Goal: Transaction & Acquisition: Obtain resource

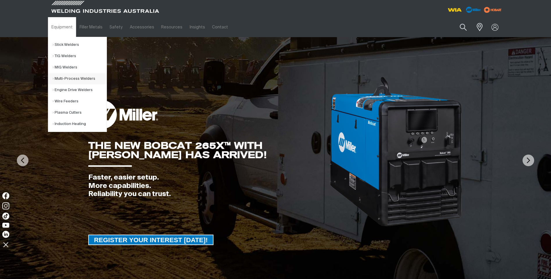
click at [67, 78] on link "Multi-Process Welders" at bounding box center [80, 78] width 54 height 11
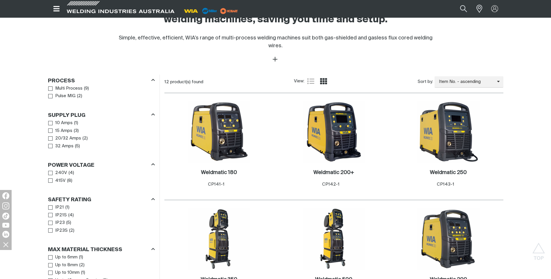
scroll to position [232, 0]
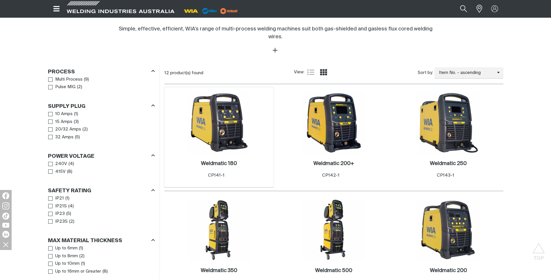
click at [205, 114] on img at bounding box center [219, 123] width 62 height 62
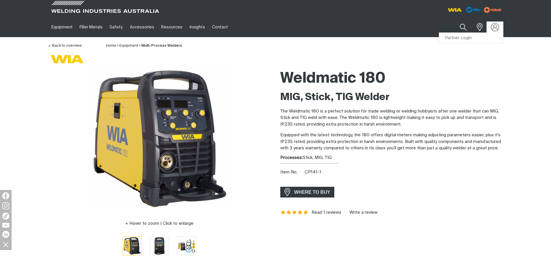
click at [496, 26] on img at bounding box center [494, 27] width 8 height 8
click at [482, 37] on link "Partner Login" at bounding box center [471, 38] width 64 height 11
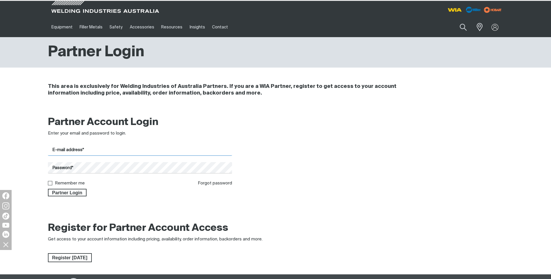
type input "[EMAIL_ADDRESS][DOMAIN_NAME]"
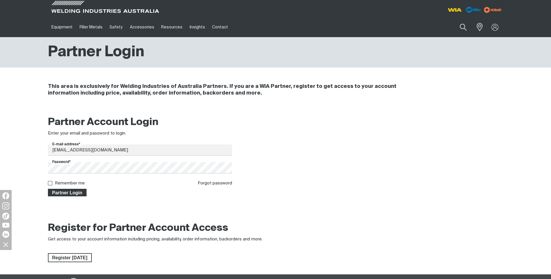
click at [73, 191] on span "Partner Login" at bounding box center [67, 193] width 38 height 8
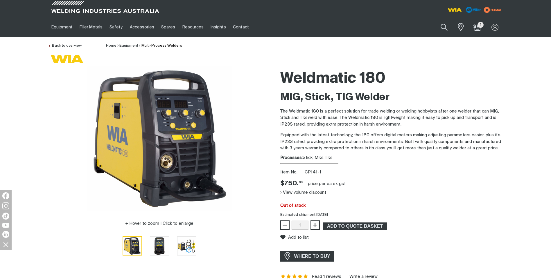
drag, startPoint x: 304, startPoint y: 213, endPoint x: 336, endPoint y: 214, distance: 32.2
click at [336, 214] on div "Estimated shipment 10/10/2025" at bounding box center [391, 215] width 232 height 6
drag, startPoint x: 336, startPoint y: 214, endPoint x: 388, endPoint y: 189, distance: 57.2
click at [388, 189] on div "View volume discount" at bounding box center [391, 192] width 223 height 9
click at [360, 225] on span "ADD TO QUOTE BASKET" at bounding box center [354, 227] width 63 height 8
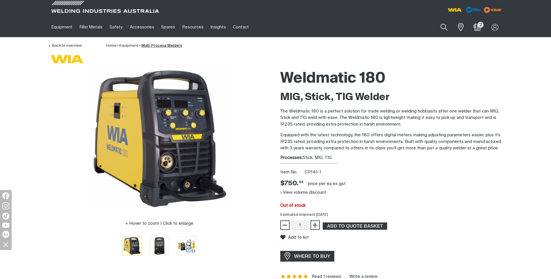
click at [156, 46] on link "Multi-Process Welders" at bounding box center [161, 46] width 41 height 4
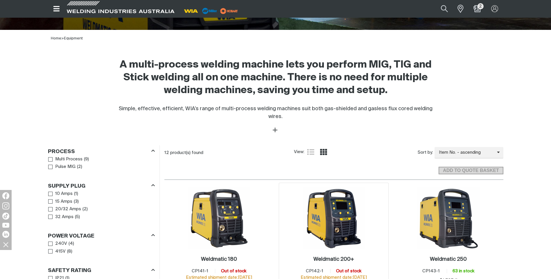
scroll to position [203, 0]
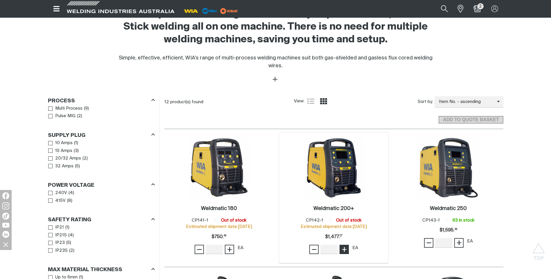
type input "1"
click at [346, 245] on span "+" at bounding box center [344, 250] width 6 height 10
type input "1"
click at [458, 238] on span "+" at bounding box center [459, 243] width 6 height 10
click at [531, 183] on main "Home Equipment Multi-Process Welders Multi Process Multi-Process Welders Home >…" at bounding box center [275, 255] width 551 height 842
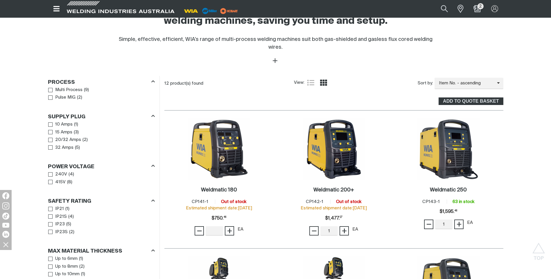
scroll to position [232, 0]
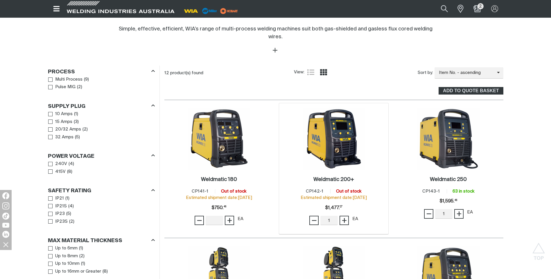
click at [315, 133] on img at bounding box center [333, 139] width 62 height 62
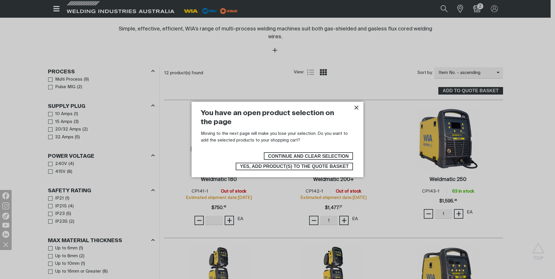
click at [305, 167] on span "Yes, add product(s) to the quote basket" at bounding box center [294, 167] width 109 height 8
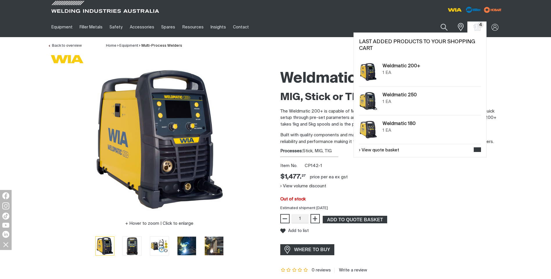
click at [479, 25] on span "4" at bounding box center [480, 25] width 6 height 6
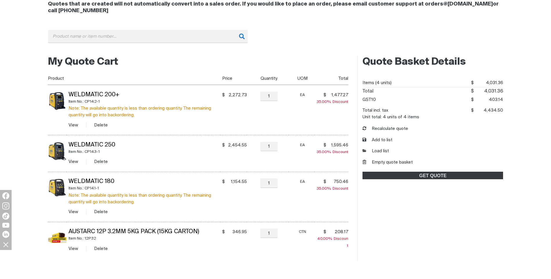
scroll to position [87, 0]
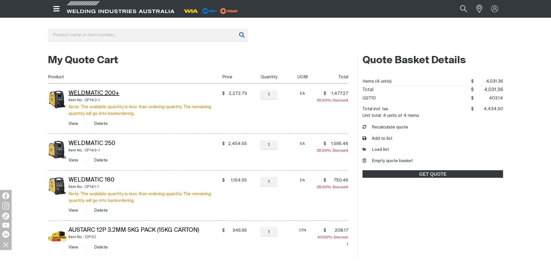
click at [102, 92] on link "Weldmatic 200+" at bounding box center [93, 94] width 51 height 6
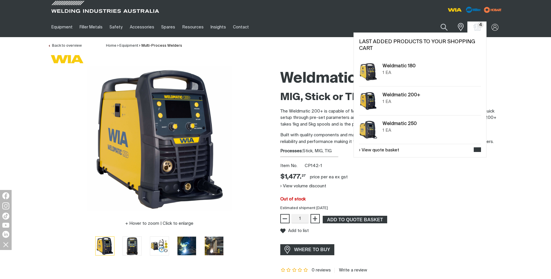
click at [478, 24] on span "4" at bounding box center [480, 25] width 6 height 6
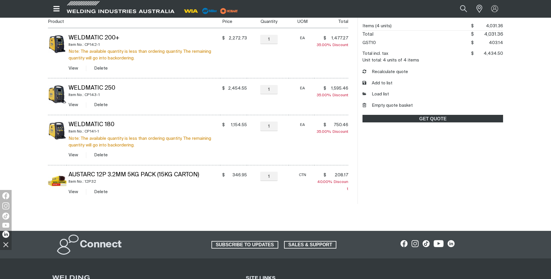
scroll to position [145, 0]
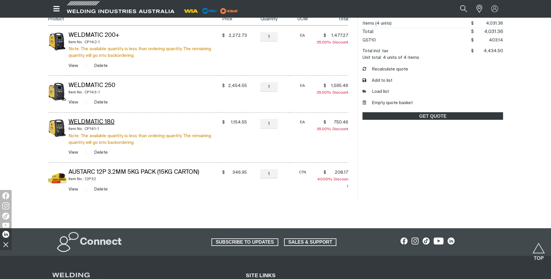
click at [95, 121] on link "Weldmatic 180" at bounding box center [91, 122] width 46 height 6
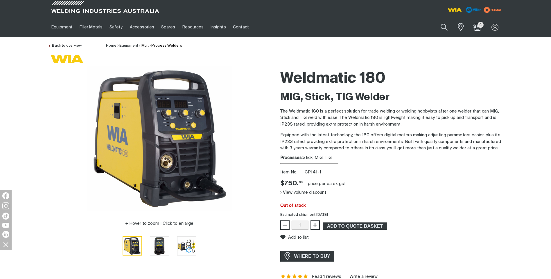
drag, startPoint x: 284, startPoint y: 76, endPoint x: 414, endPoint y: 217, distance: 192.0
click at [414, 217] on div "Weldmatic 180 MIG, Stick, TIG Welder The Weldmatic 180 is a perfect solution fo…" at bounding box center [391, 172] width 223 height 213
drag, startPoint x: 414, startPoint y: 217, endPoint x: 373, endPoint y: 154, distance: 75.3
click at [373, 154] on div "Weldmatic 180 MIG, Stick, TIG Welder The Weldmatic 180 is a perfect solution fo…" at bounding box center [391, 172] width 223 height 213
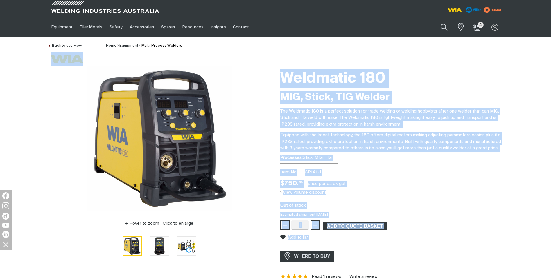
drag, startPoint x: 415, startPoint y: 242, endPoint x: 273, endPoint y: 50, distance: 238.5
click at [387, 159] on div "Processes: Stick, MIG, TIG" at bounding box center [391, 158] width 223 height 7
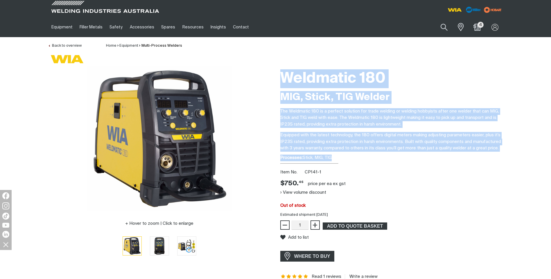
drag, startPoint x: 422, startPoint y: 165, endPoint x: 250, endPoint y: 68, distance: 197.8
click at [250, 68] on div "Hover to zoom | Click to enlarge Weldmatic 180 MIG, Stick, TIG Welder The Weldm…" at bounding box center [275, 172] width 464 height 213
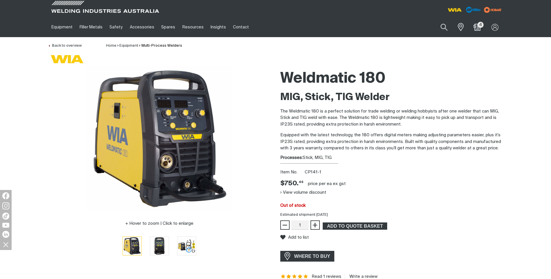
drag, startPoint x: 250, startPoint y: 68, endPoint x: 417, endPoint y: 179, distance: 200.7
click at [414, 174] on div "Item No. CP141-1" at bounding box center [391, 172] width 223 height 7
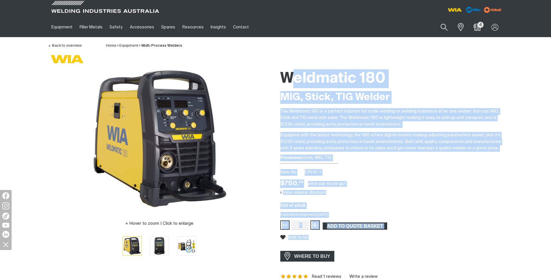
drag, startPoint x: 444, startPoint y: 238, endPoint x: 286, endPoint y: 80, distance: 224.1
click at [286, 80] on div "Weldmatic 180 MIG, Stick, TIG Welder The Weldmatic 180 is a perfect solution fo…" at bounding box center [391, 172] width 223 height 213
drag, startPoint x: 286, startPoint y: 80, endPoint x: 418, endPoint y: 174, distance: 162.4
click at [418, 174] on div "Item No. CP141-1" at bounding box center [391, 172] width 223 height 7
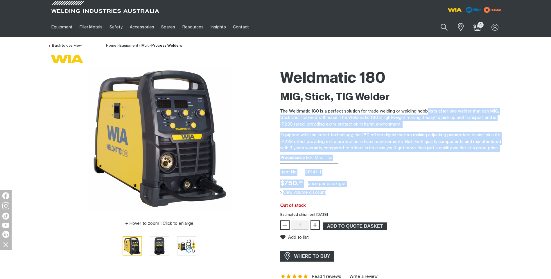
drag, startPoint x: 425, startPoint y: 106, endPoint x: 467, endPoint y: 189, distance: 92.9
click at [467, 189] on div "Weldmatic 180 MIG, Stick, TIG Welder The Weldmatic 180 is a perfect solution fo…" at bounding box center [391, 172] width 223 height 213
drag, startPoint x: 467, startPoint y: 189, endPoint x: 407, endPoint y: 186, distance: 59.9
click at [387, 180] on div "Weldmatic 180 MIG, Stick, TIG Welder The Weldmatic 180 is a perfect solution fo…" at bounding box center [391, 172] width 223 height 213
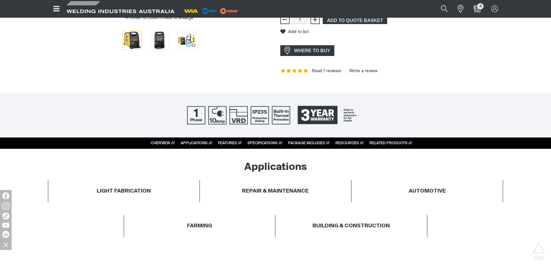
scroll to position [261, 0]
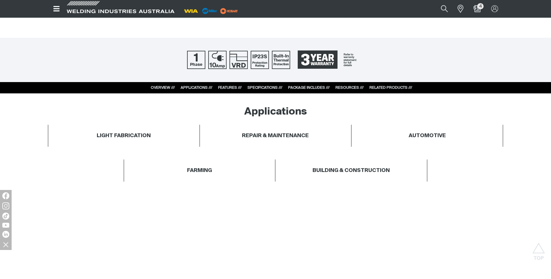
click at [347, 90] on div "RESOURCES ///" at bounding box center [349, 88] width 28 height 6
click at [346, 87] on link "RESOURCES ///" at bounding box center [349, 88] width 28 height 4
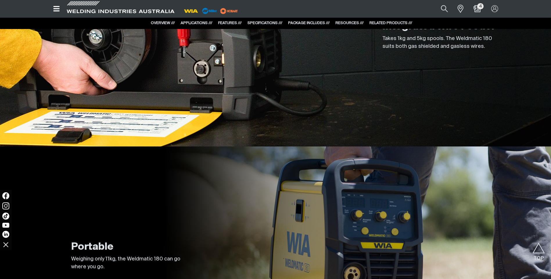
scroll to position [935, 0]
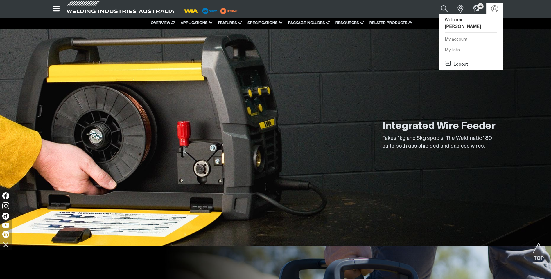
click at [463, 60] on button "Logout" at bounding box center [455, 63] width 23 height 7
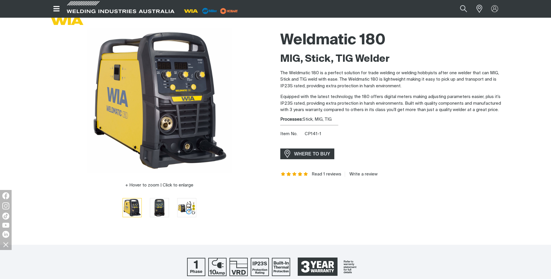
scroll to position [0, 0]
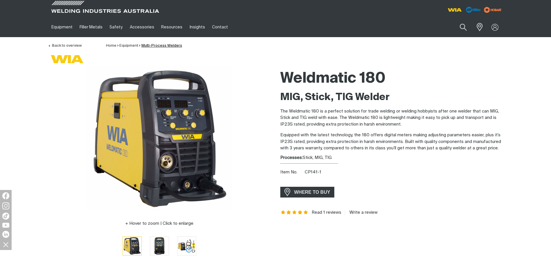
click at [171, 44] on link "Multi-Process Welders" at bounding box center [161, 46] width 41 height 4
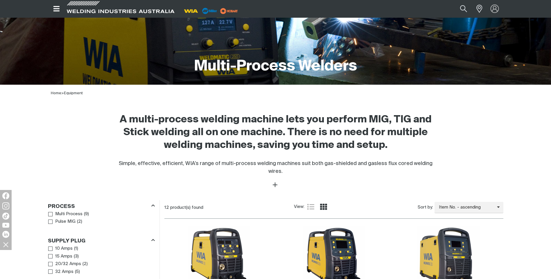
scroll to position [87, 0]
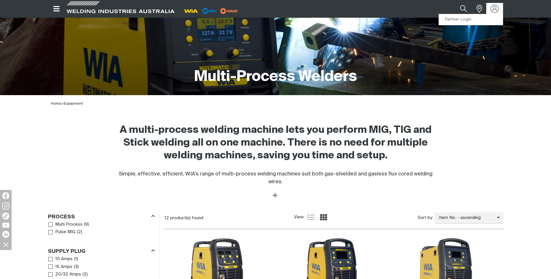
click at [492, 6] on img at bounding box center [494, 9] width 8 height 8
click at [492, 18] on link "Partner Login" at bounding box center [471, 19] width 64 height 11
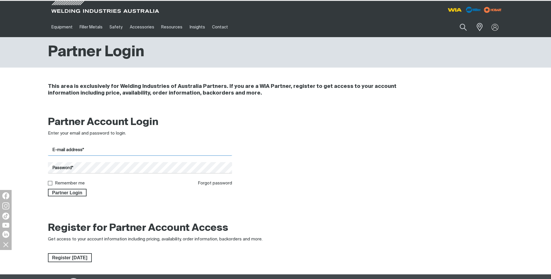
type input "[EMAIL_ADDRESS][DOMAIN_NAME]"
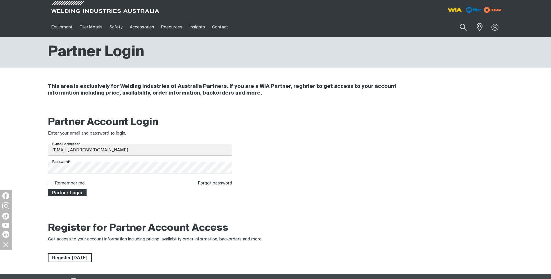
click at [77, 192] on span "Partner Login" at bounding box center [67, 193] width 38 height 8
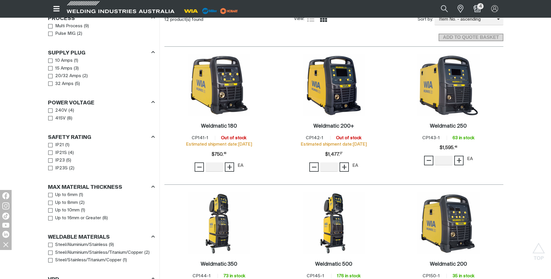
scroll to position [290, 0]
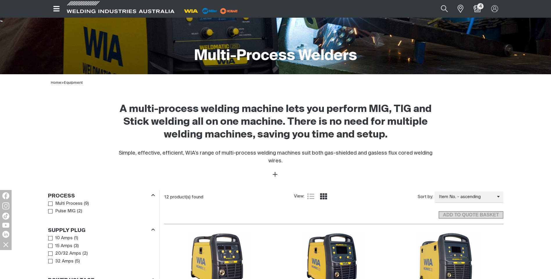
scroll to position [145, 0]
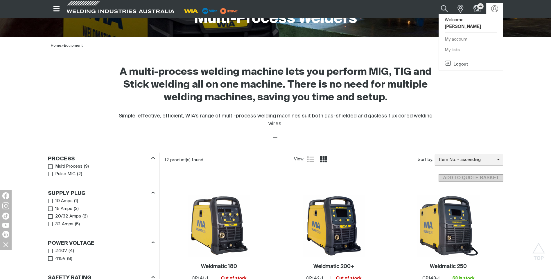
click at [453, 60] on button "Logout" at bounding box center [455, 63] width 23 height 7
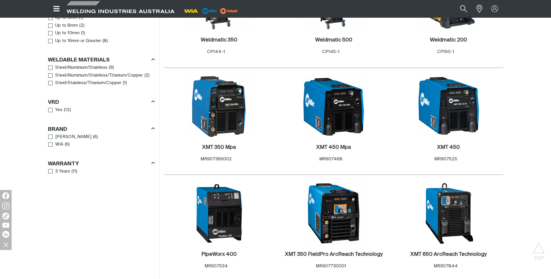
scroll to position [609, 0]
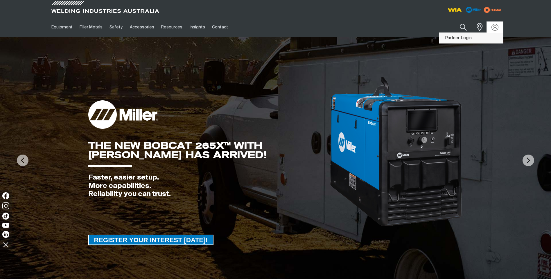
click at [462, 38] on link "Partner Login" at bounding box center [471, 38] width 64 height 11
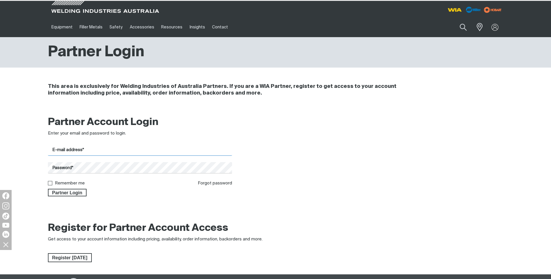
type input "[EMAIL_ADDRESS][DOMAIN_NAME]"
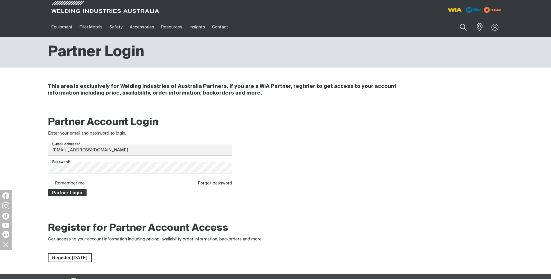
click at [57, 194] on span "Partner Login" at bounding box center [67, 193] width 38 height 8
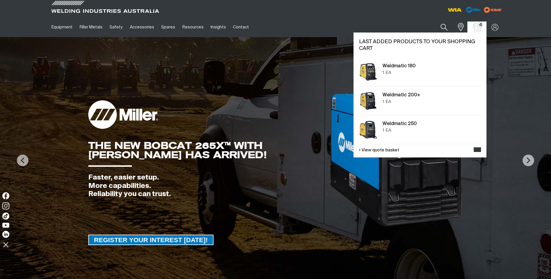
click at [476, 28] on img "Shopping cart (4 product(s))" at bounding box center [476, 27] width 8 height 8
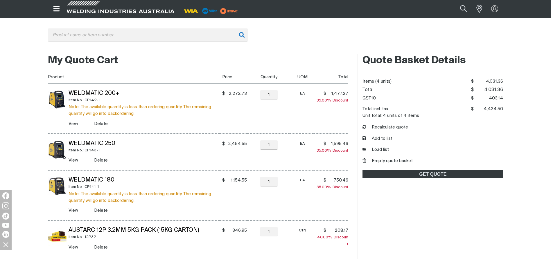
scroll to position [145, 0]
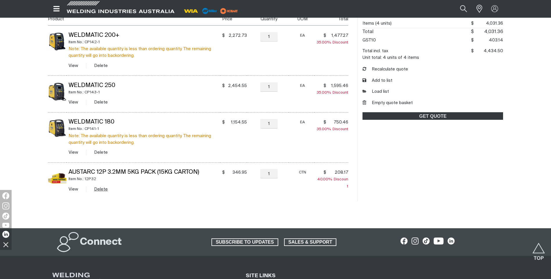
click at [98, 189] on button "Delete" at bounding box center [101, 189] width 14 height 7
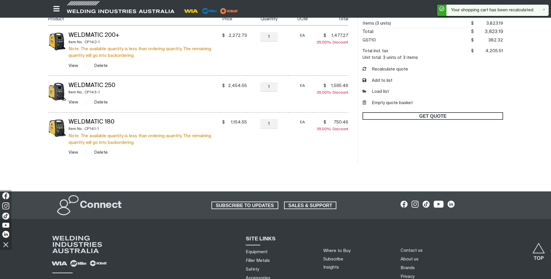
click at [423, 115] on span "GET QUOTE" at bounding box center [432, 116] width 139 height 8
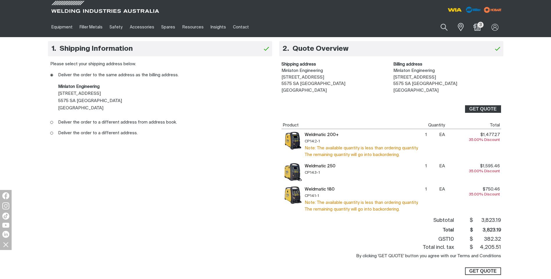
click at [468, 271] on button "GET QUOTE" at bounding box center [483, 272] width 36 height 8
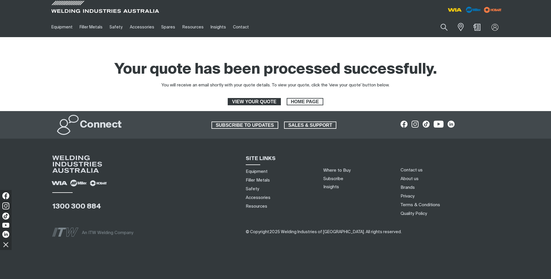
click at [248, 101] on span "VIEW YOUR QUOTE" at bounding box center [254, 102] width 52 height 8
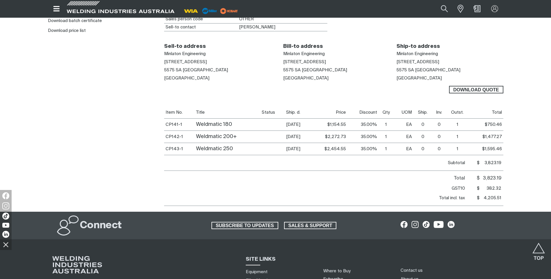
scroll to position [203, 0]
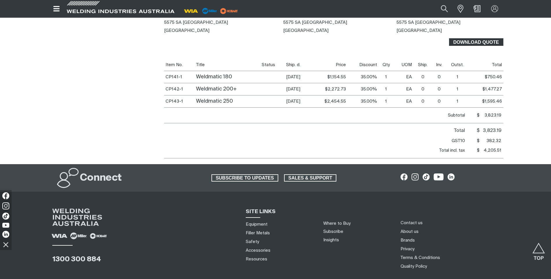
drag, startPoint x: 495, startPoint y: 36, endPoint x: 486, endPoint y: 45, distance: 12.5
click at [495, 38] on span "Download Quote" at bounding box center [475, 42] width 53 height 8
